Goal: Find specific page/section: Find specific page/section

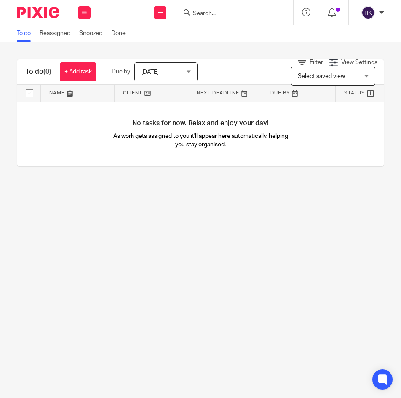
click at [249, 11] on input "Search" at bounding box center [230, 14] width 76 height 8
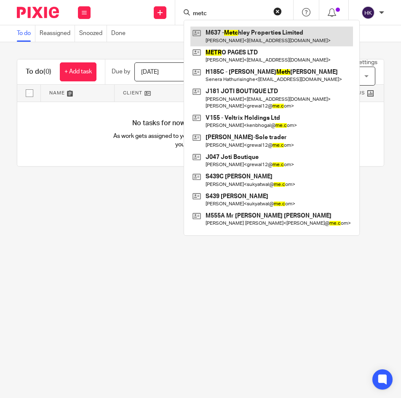
type input "metc"
click at [244, 38] on link at bounding box center [271, 36] width 163 height 19
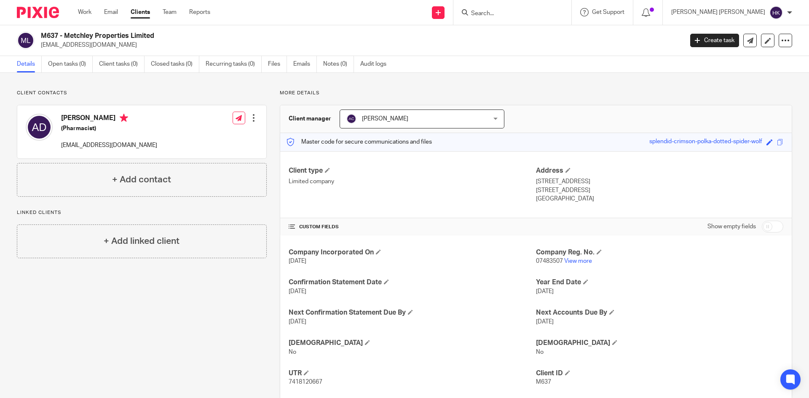
click at [401, 7] on form at bounding box center [515, 12] width 90 height 11
click at [401, 13] on input "Search" at bounding box center [508, 14] width 76 height 8
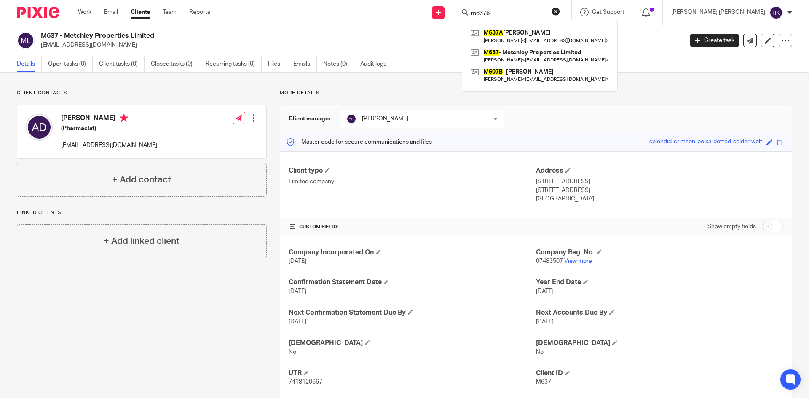
type input "m637b"
